Goal: Ask a question

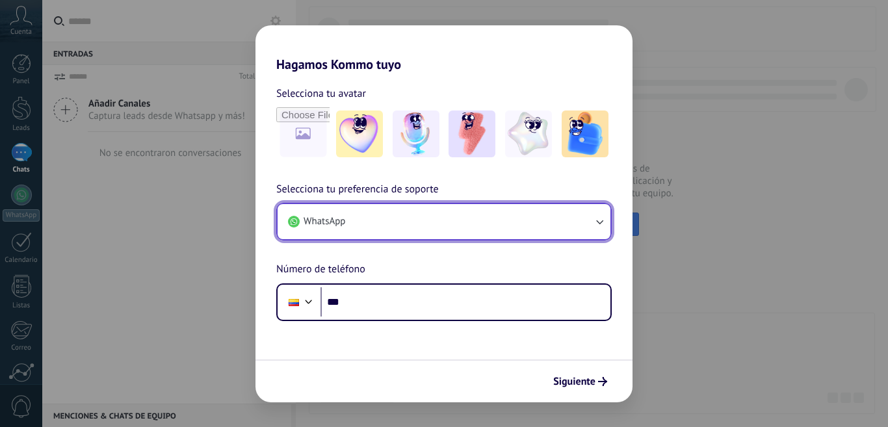
click at [372, 216] on button "WhatsApp" at bounding box center [444, 221] width 333 height 35
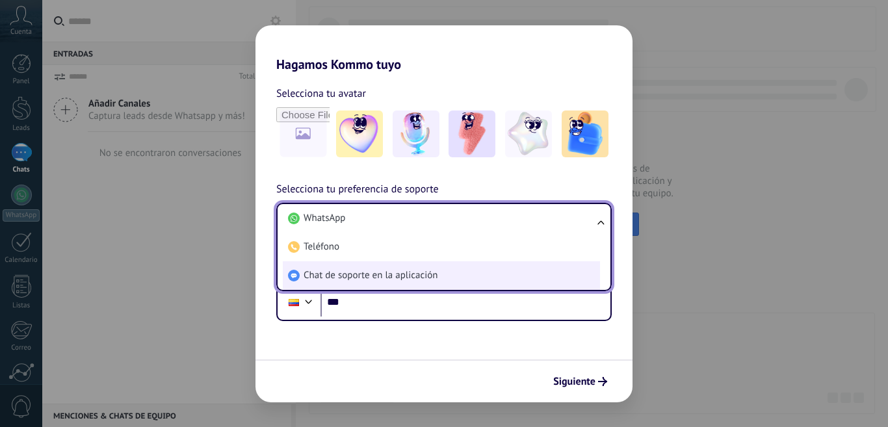
click at [381, 276] on span "Chat de soporte en la aplicación" at bounding box center [371, 275] width 134 height 13
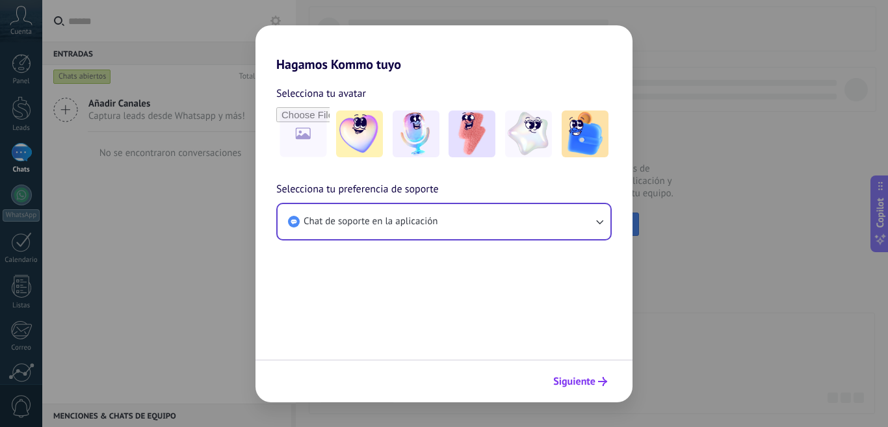
click at [580, 383] on span "Siguiente" at bounding box center [574, 381] width 42 height 9
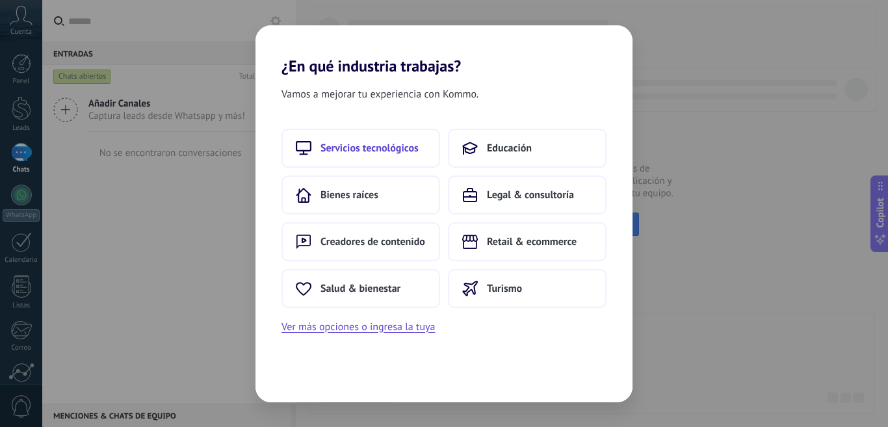
click at [370, 150] on span "Servicios tecnológicos" at bounding box center [369, 148] width 98 height 13
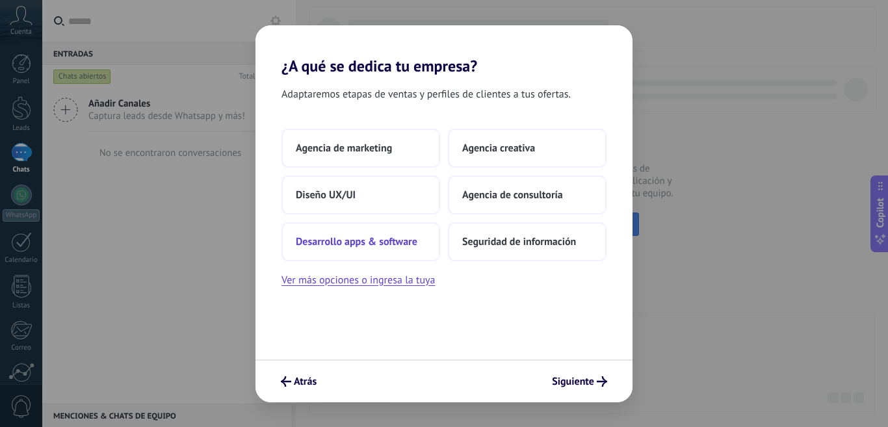
click at [402, 238] on span "Desarrollo apps & software" at bounding box center [357, 241] width 122 height 13
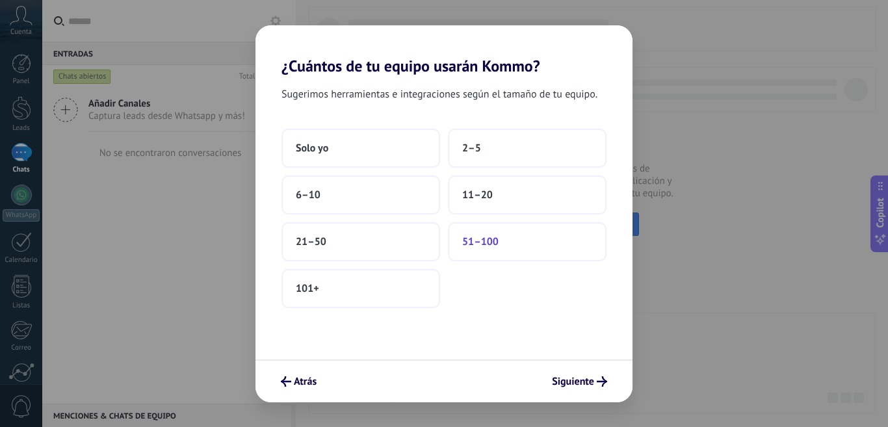
click at [513, 233] on button "51–100" at bounding box center [527, 241] width 159 height 39
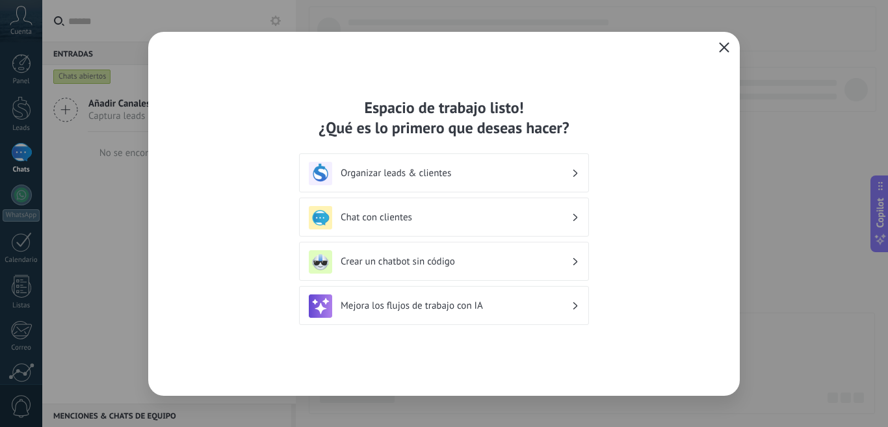
click at [721, 49] on icon "button" at bounding box center [724, 47] width 10 height 10
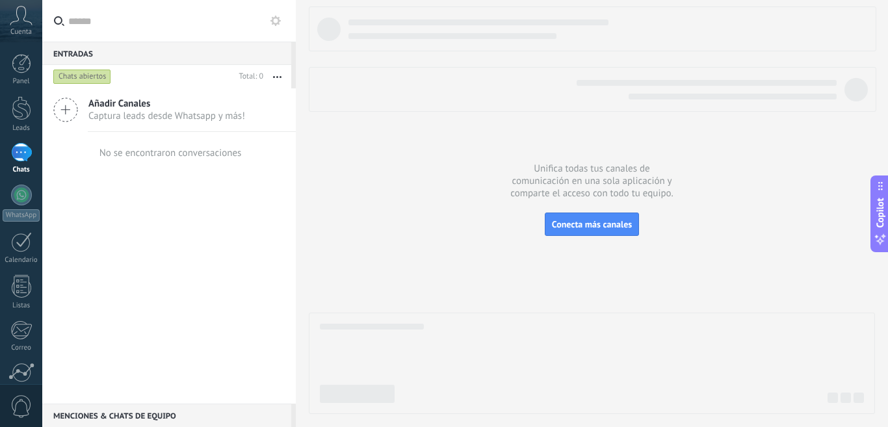
scroll to position [114, 0]
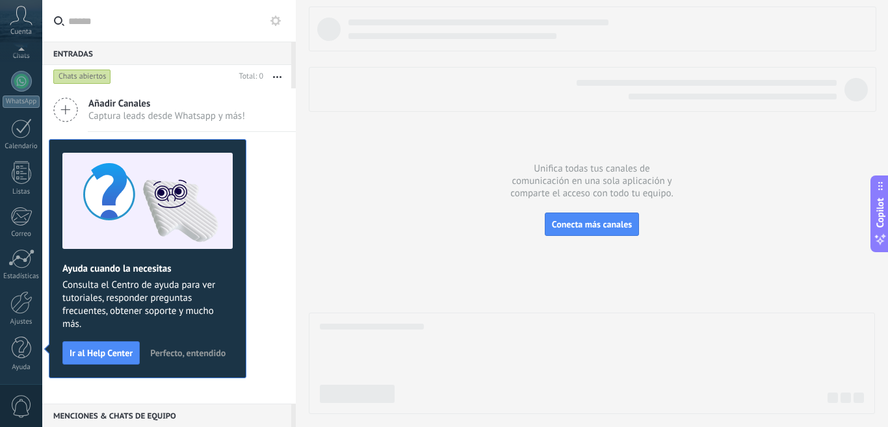
click at [174, 356] on span "Perfecto, entendido" at bounding box center [187, 352] width 75 height 9
